Goal: Find specific page/section: Find specific page/section

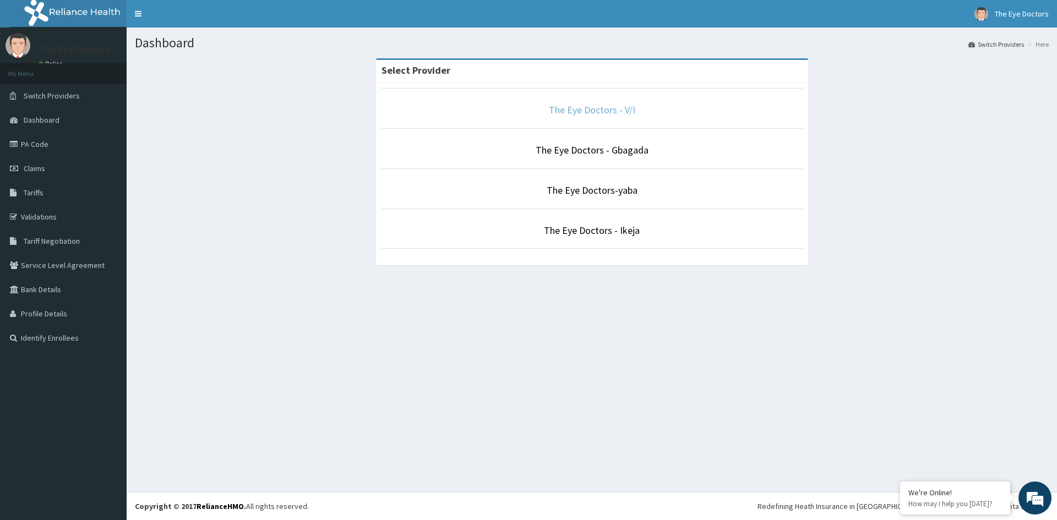
click at [566, 111] on link "The Eye Doctors - V/I" at bounding box center [592, 109] width 86 height 13
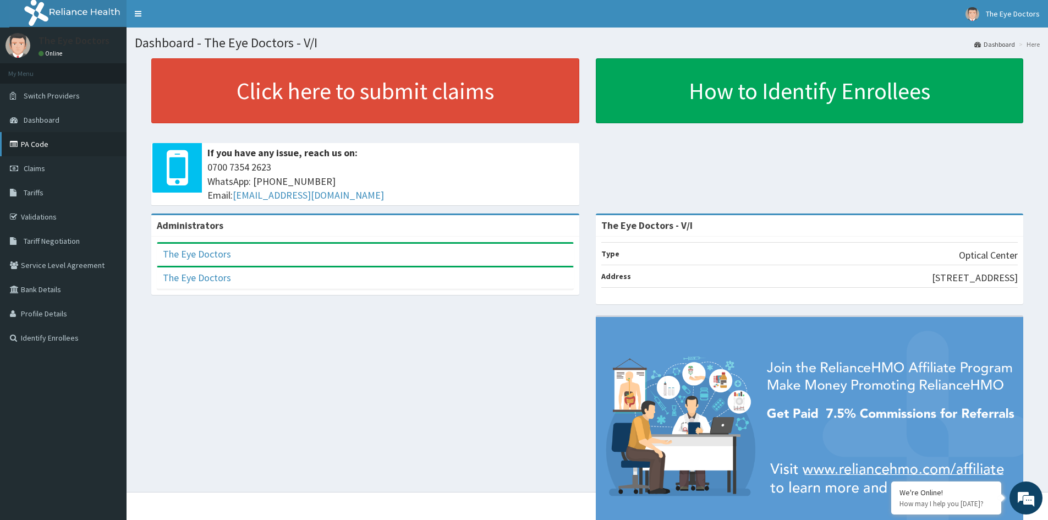
click at [39, 146] on link "PA Code" at bounding box center [63, 144] width 127 height 24
